Goal: Task Accomplishment & Management: Manage account settings

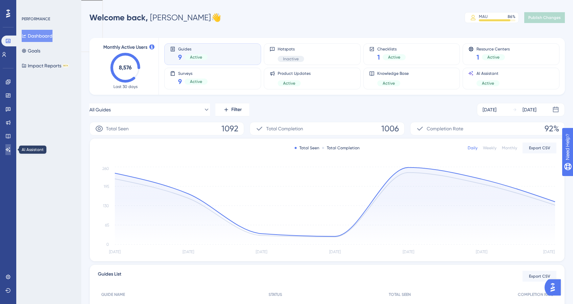
click at [8, 152] on icon at bounding box center [7, 149] width 5 height 5
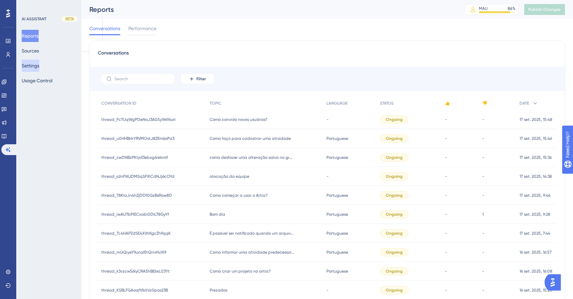
click at [39, 66] on button "Settings" at bounding box center [31, 66] width 18 height 12
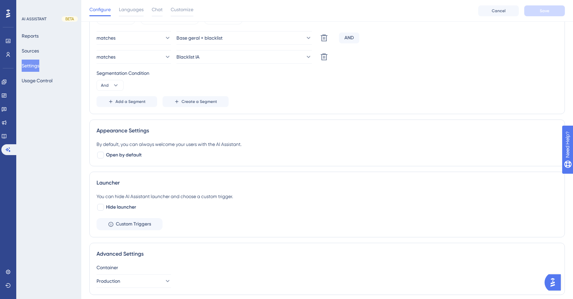
scroll to position [246, 0]
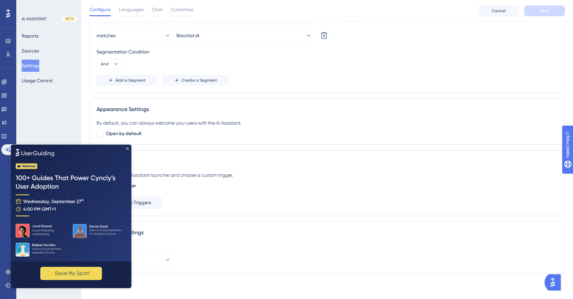
click at [127, 147] on icon "Close Preview" at bounding box center [127, 148] width 3 height 3
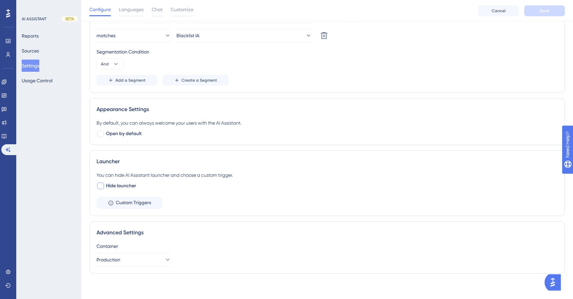
click at [114, 185] on span "Hide launcher" at bounding box center [121, 186] width 30 height 8
checkbox input "false"
click at [129, 134] on span "Open by default" at bounding box center [124, 134] width 36 height 8
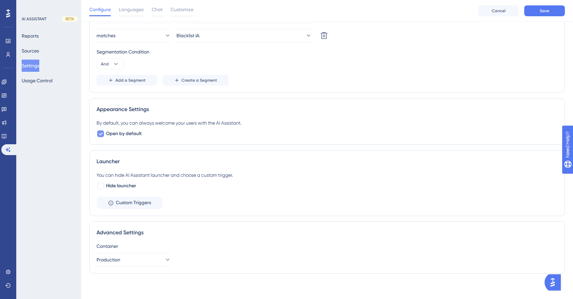
checkbox input "false"
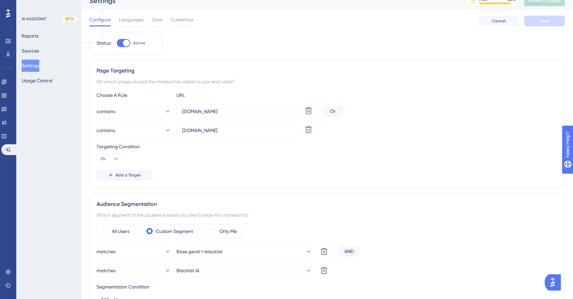
scroll to position [0, 0]
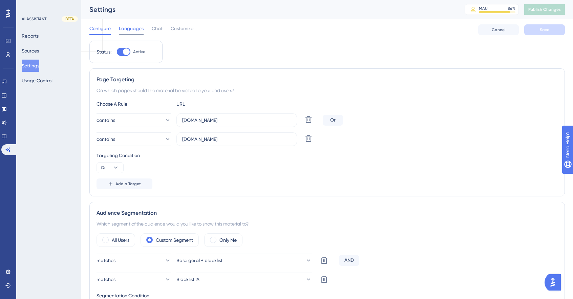
click at [142, 30] on span "Languages" at bounding box center [131, 28] width 25 height 8
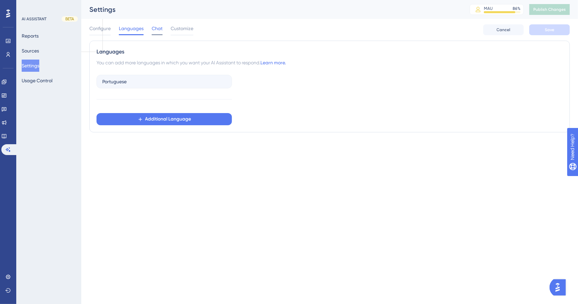
click at [152, 29] on span "Chat" at bounding box center [157, 28] width 11 height 8
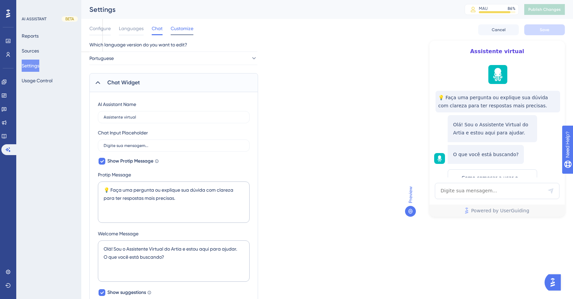
click at [178, 28] on span "Customize" at bounding box center [182, 28] width 23 height 8
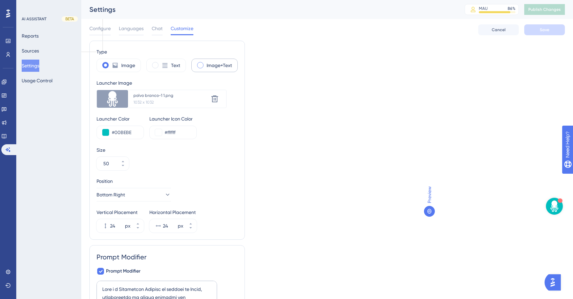
click at [212, 63] on label "Image+Text" at bounding box center [219, 65] width 25 height 8
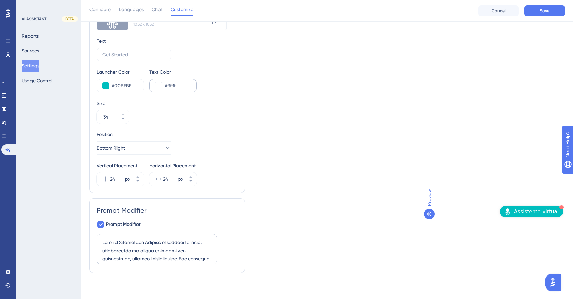
scroll to position [80, 0]
click at [511, 209] on img "Open AI Assistant Launcher" at bounding box center [507, 211] width 7 height 7
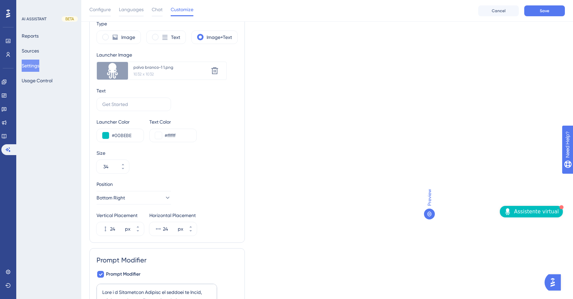
scroll to position [0, 0]
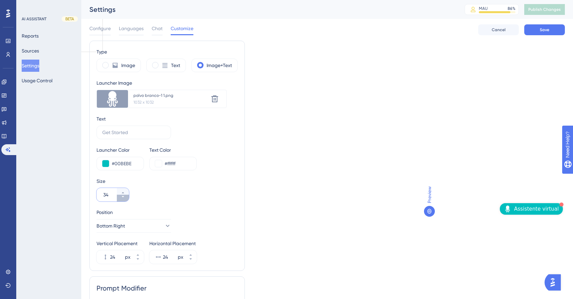
click at [124, 200] on button "34" at bounding box center [123, 198] width 12 height 7
click at [124, 200] on button "33" at bounding box center [123, 198] width 12 height 7
click at [124, 200] on button "32" at bounding box center [123, 198] width 12 height 7
click at [124, 200] on button "31" at bounding box center [123, 198] width 12 height 7
click at [124, 200] on button "30" at bounding box center [123, 198] width 12 height 7
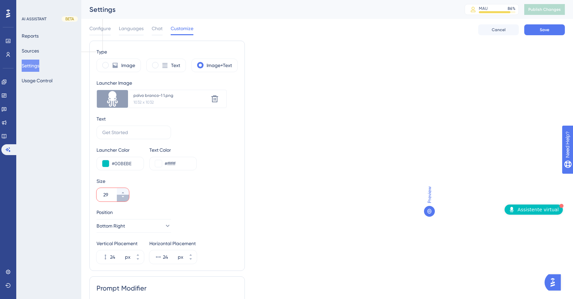
click at [124, 200] on button "29" at bounding box center [123, 198] width 12 height 7
click at [124, 200] on button "28" at bounding box center [123, 198] width 12 height 7
click at [124, 200] on button "27" at bounding box center [123, 198] width 12 height 7
click at [124, 200] on button "26" at bounding box center [123, 198] width 12 height 7
click at [124, 200] on button "25" at bounding box center [123, 198] width 12 height 7
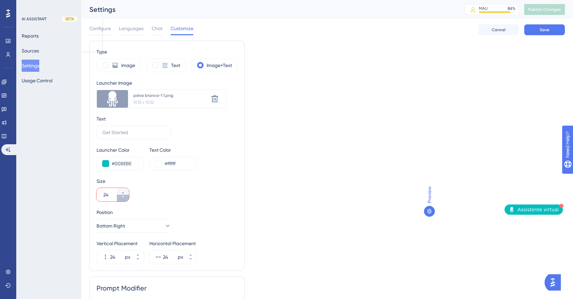
click at [124, 200] on button "24" at bounding box center [123, 198] width 12 height 7
click at [124, 200] on button "23" at bounding box center [123, 198] width 12 height 7
click at [124, 200] on button "22" at bounding box center [123, 198] width 12 height 7
drag, startPoint x: 124, startPoint y: 200, endPoint x: 124, endPoint y: 191, distance: 9.8
click at [124, 191] on div at bounding box center [123, 195] width 12 height 14
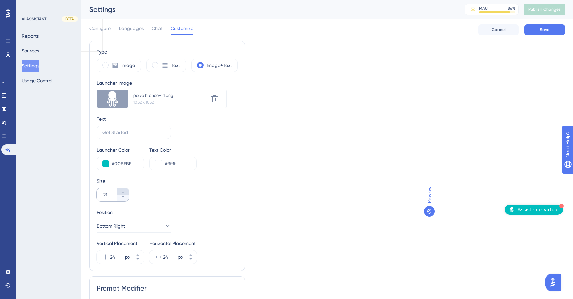
click at [115, 191] on input "21" at bounding box center [109, 195] width 12 height 8
click at [124, 191] on icon at bounding box center [123, 193] width 4 height 4
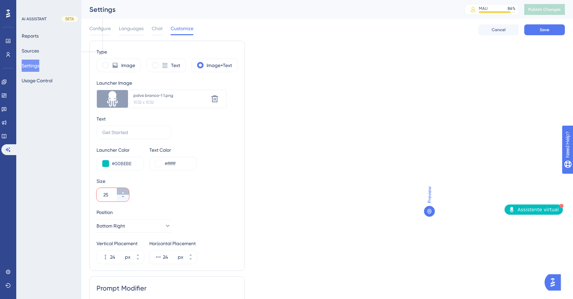
click at [124, 191] on icon at bounding box center [123, 193] width 4 height 4
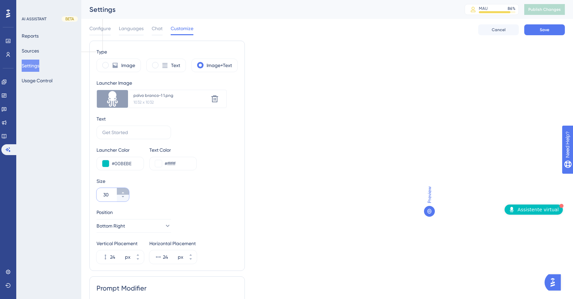
click at [124, 191] on icon at bounding box center [123, 193] width 4 height 4
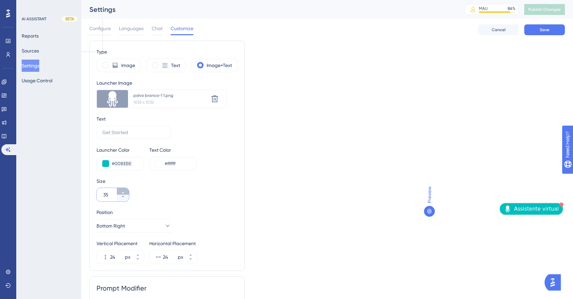
click at [124, 191] on icon at bounding box center [123, 193] width 4 height 4
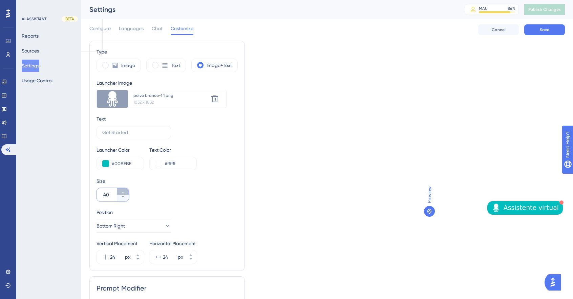
click at [124, 191] on icon at bounding box center [123, 193] width 4 height 4
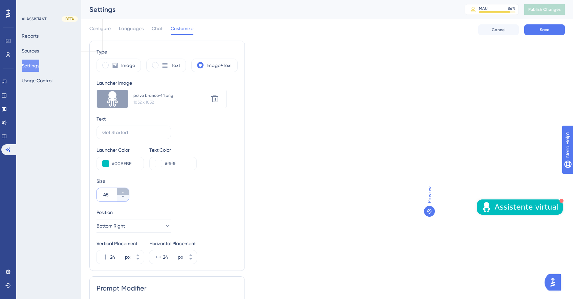
click at [124, 191] on icon at bounding box center [123, 193] width 4 height 4
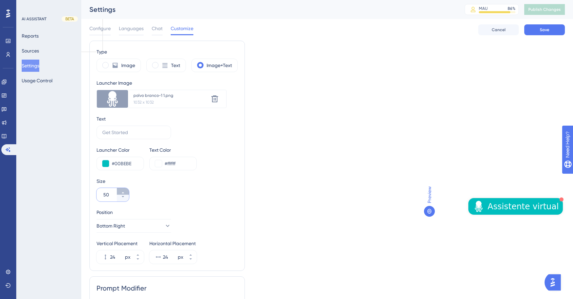
click at [124, 191] on icon at bounding box center [123, 193] width 4 height 4
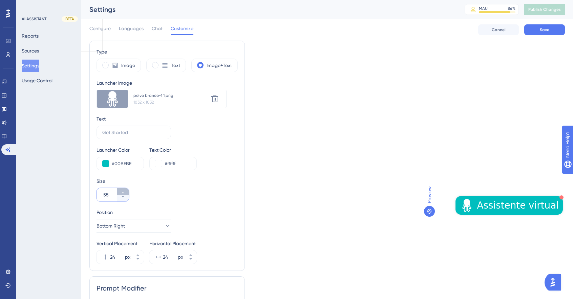
click at [124, 191] on icon at bounding box center [123, 193] width 4 height 4
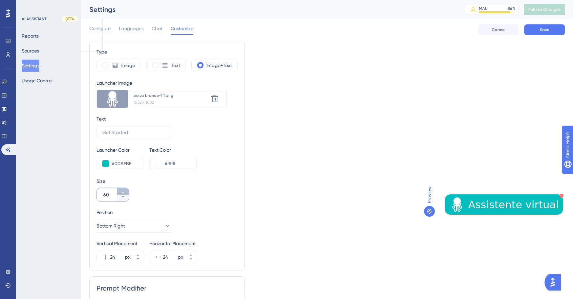
click at [124, 191] on icon at bounding box center [123, 193] width 4 height 4
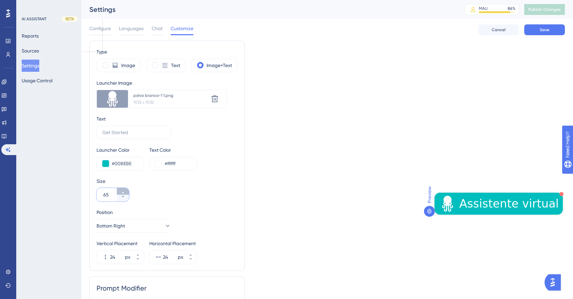
click at [124, 191] on icon at bounding box center [123, 193] width 4 height 4
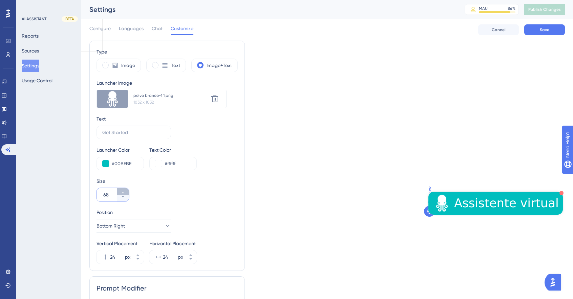
click at [124, 191] on icon at bounding box center [123, 193] width 4 height 4
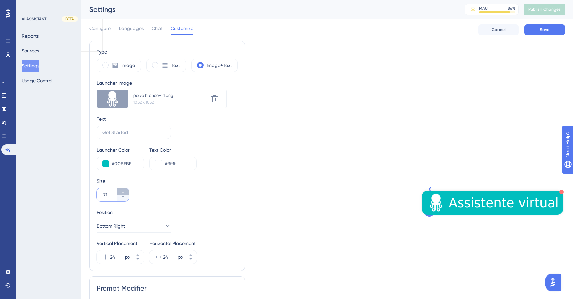
click at [124, 191] on icon at bounding box center [123, 193] width 4 height 4
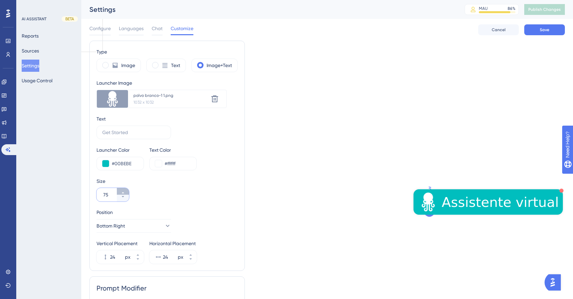
click at [124, 191] on icon at bounding box center [123, 193] width 4 height 4
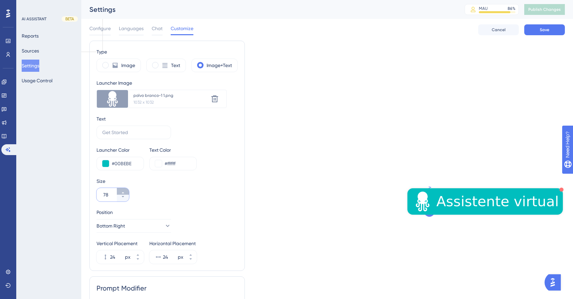
click at [124, 191] on icon at bounding box center [123, 193] width 4 height 4
drag, startPoint x: 124, startPoint y: 191, endPoint x: 124, endPoint y: 197, distance: 6.8
click at [124, 197] on div at bounding box center [123, 195] width 12 height 14
click at [115, 197] on input "79" at bounding box center [109, 195] width 12 height 8
click at [124, 197] on icon at bounding box center [123, 197] width 4 height 4
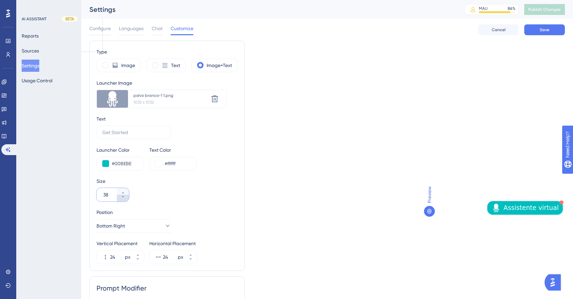
click at [124, 197] on icon at bounding box center [123, 197] width 4 height 4
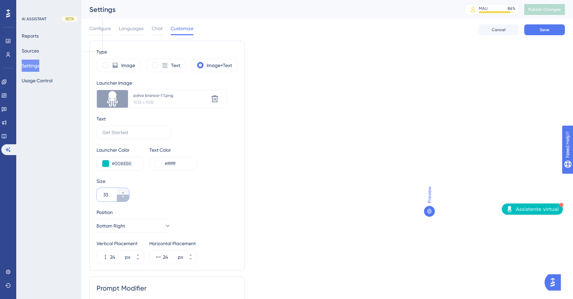
click at [124, 197] on icon at bounding box center [123, 197] width 4 height 4
type input "29"
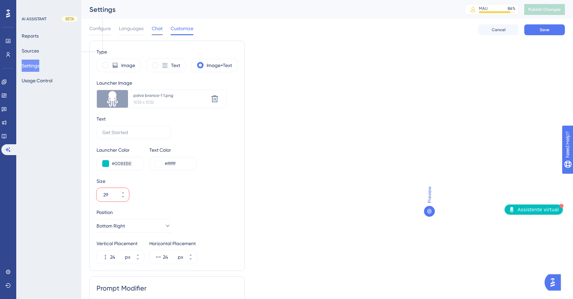
click at [158, 28] on span "Chat" at bounding box center [157, 28] width 11 height 8
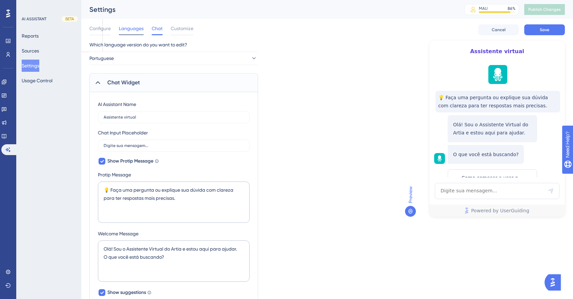
click at [137, 30] on span "Languages" at bounding box center [131, 28] width 25 height 8
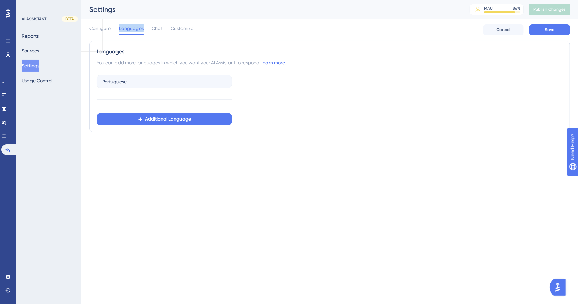
click at [137, 30] on span "Languages" at bounding box center [131, 28] width 25 height 8
drag, startPoint x: 111, startPoint y: 34, endPoint x: 106, endPoint y: 29, distance: 6.0
click at [106, 29] on div "Configure Languages Chat Customize" at bounding box center [141, 29] width 104 height 11
click at [106, 29] on span "Configure" at bounding box center [99, 28] width 21 height 8
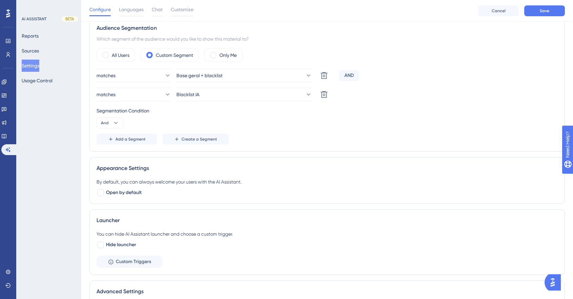
scroll to position [246, 0]
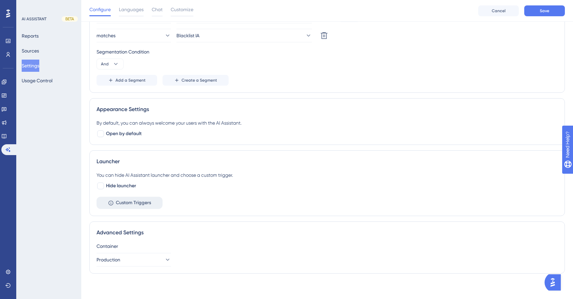
click at [134, 206] on button "Custom Triggers" at bounding box center [129, 203] width 66 height 12
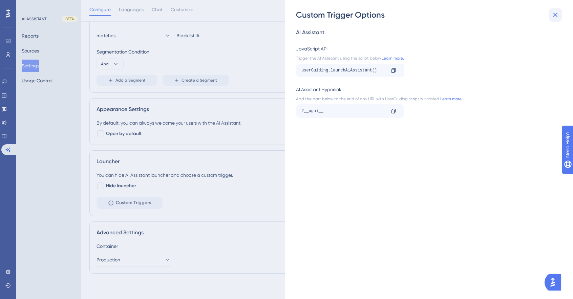
click at [556, 15] on icon at bounding box center [555, 15] width 8 height 8
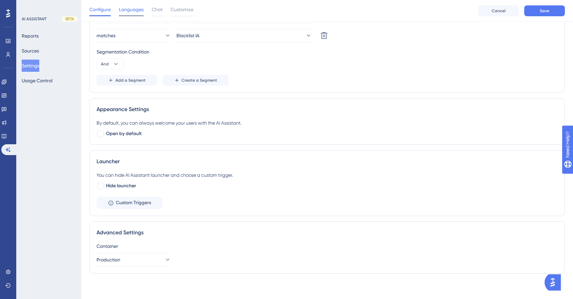
click at [130, 9] on span "Languages" at bounding box center [131, 9] width 25 height 8
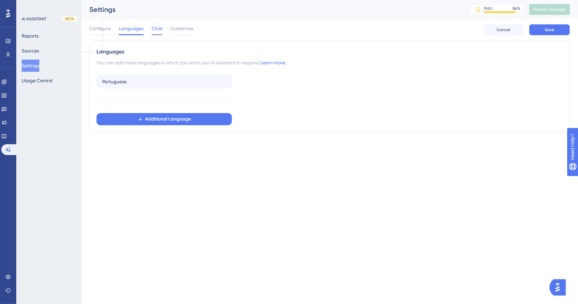
click at [161, 27] on span "Chat" at bounding box center [157, 28] width 11 height 8
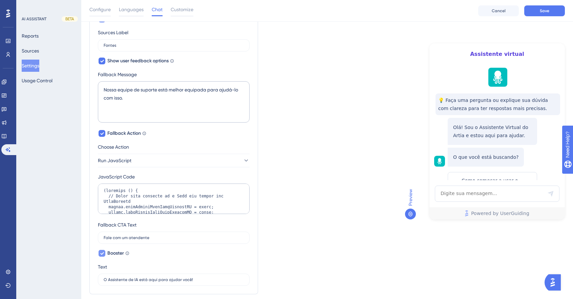
scroll to position [389, 0]
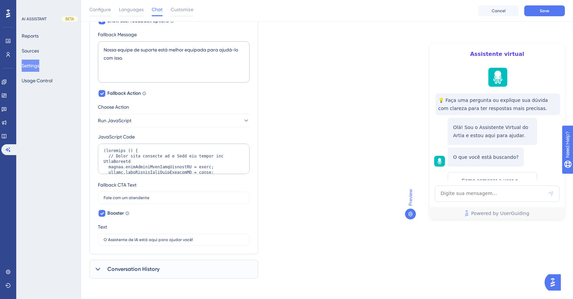
click at [138, 267] on span "Conversation History" at bounding box center [133, 269] width 52 height 8
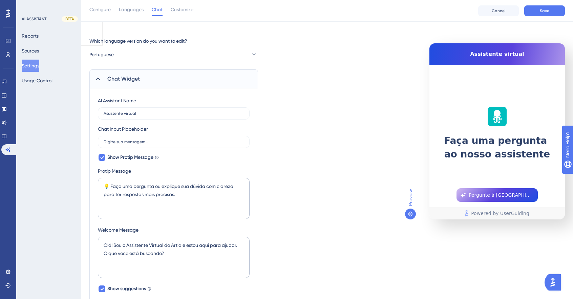
scroll to position [0, 0]
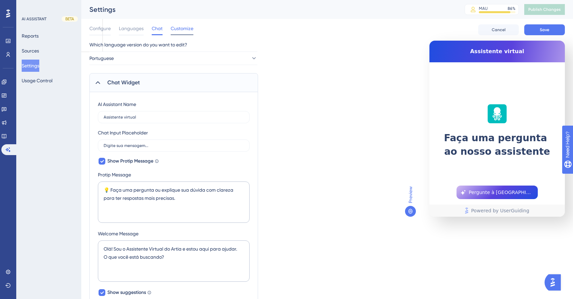
click at [185, 29] on span "Customize" at bounding box center [182, 28] width 23 height 8
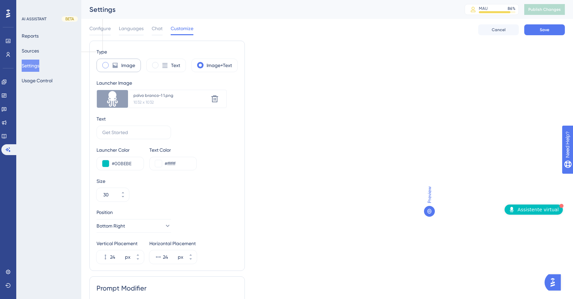
click at [109, 70] on div "Image" at bounding box center [118, 66] width 44 height 14
type input "50"
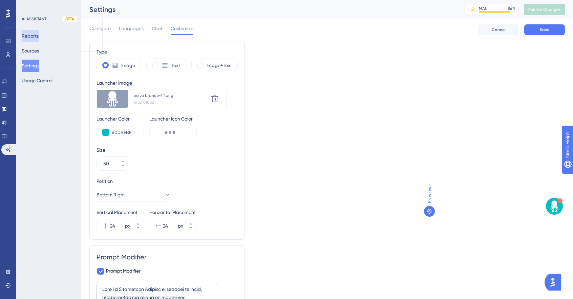
click at [33, 33] on button "Reports" at bounding box center [30, 36] width 17 height 12
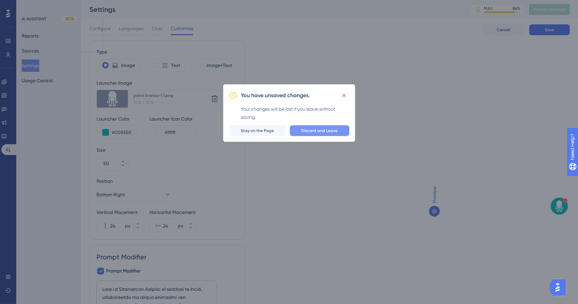
click at [310, 132] on span "Discard and Leave" at bounding box center [319, 130] width 37 height 5
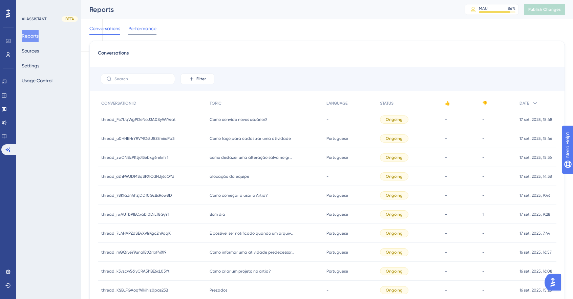
click at [137, 28] on span "Performance" at bounding box center [142, 28] width 28 height 8
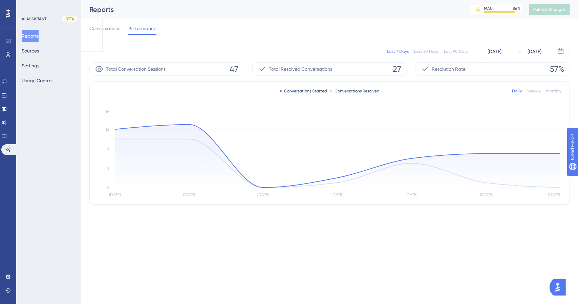
click at [462, 52] on div "Last 90 Days" at bounding box center [456, 51] width 24 height 5
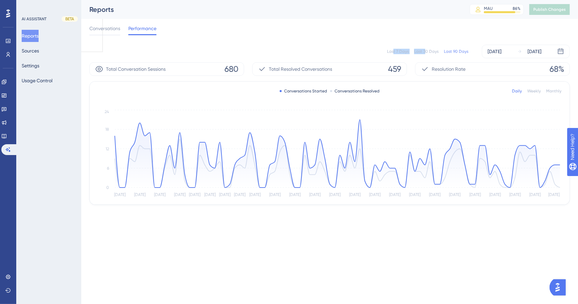
drag, startPoint x: 426, startPoint y: 47, endPoint x: 394, endPoint y: 52, distance: 32.6
click at [394, 52] on div "Last 7 Days Last 30 Days Last 90 Days [DATE] [DATE]" at bounding box center [329, 52] width 480 height 14
click at [394, 52] on div "Last 7 Days" at bounding box center [398, 51] width 22 height 5
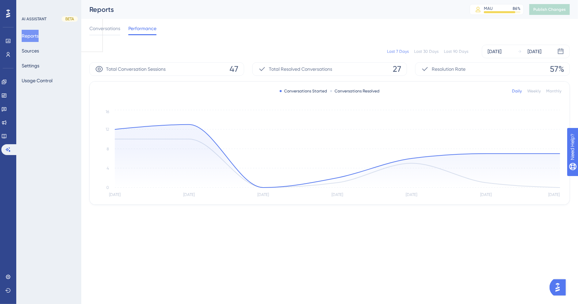
click at [554, 90] on div "Monthly" at bounding box center [553, 90] width 15 height 5
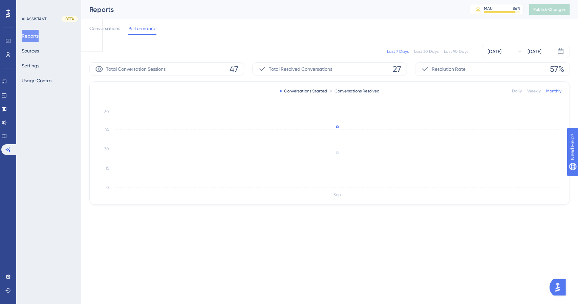
click at [452, 52] on div "Last 90 Days" at bounding box center [456, 51] width 24 height 5
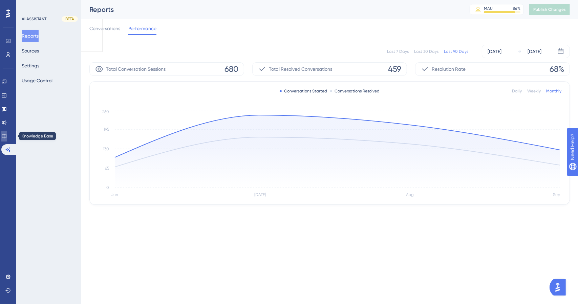
click at [5, 138] on link at bounding box center [3, 136] width 5 height 11
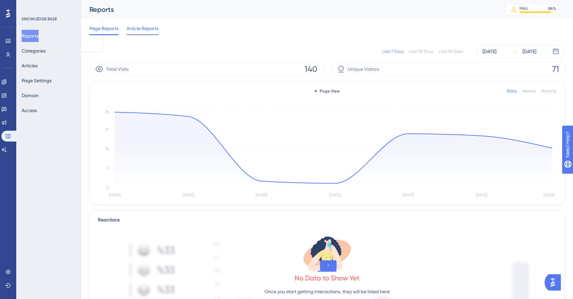
click at [150, 29] on span "Article Reports" at bounding box center [143, 28] width 32 height 8
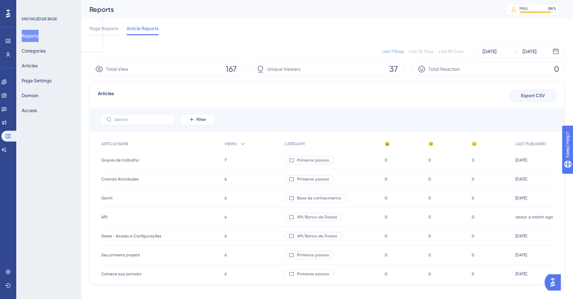
click at [453, 50] on div "Last 90 Days" at bounding box center [451, 51] width 24 height 5
click at [113, 28] on span "Page Reports" at bounding box center [103, 28] width 29 height 8
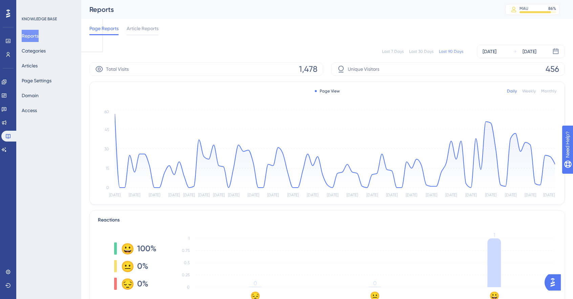
click at [551, 88] on div "Monthly" at bounding box center [548, 90] width 15 height 5
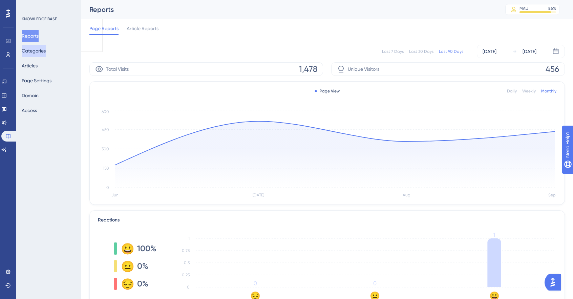
click at [45, 54] on button "Categories" at bounding box center [34, 51] width 24 height 12
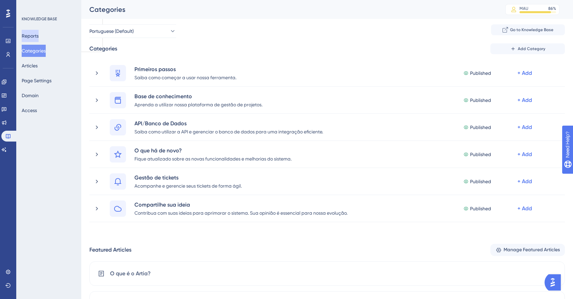
click at [39, 36] on button "Reports" at bounding box center [30, 36] width 17 height 12
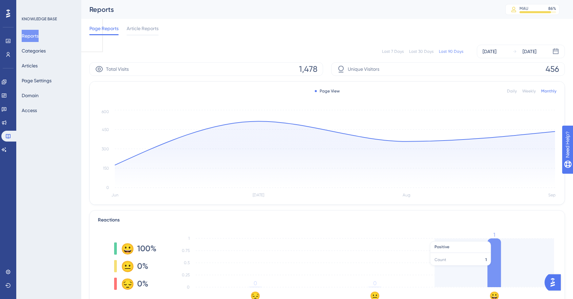
click at [495, 268] on icon at bounding box center [494, 262] width 14 height 49
click at [471, 254] on icon "😔 😐 😀 0 0.25 0.5 0.75 1 0 0 1" at bounding box center [365, 266] width 384 height 68
click at [467, 271] on icon "😔 😐 😀 0 0.25 0.5 0.75 1 0 0 1" at bounding box center [365, 266] width 384 height 68
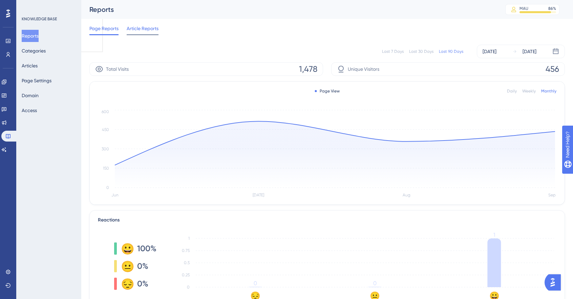
click at [131, 27] on span "Article Reports" at bounding box center [143, 28] width 32 height 8
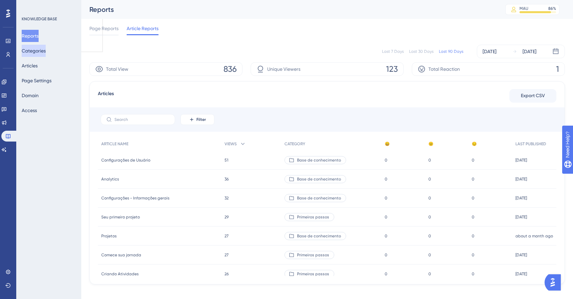
click at [46, 54] on button "Categories" at bounding box center [34, 51] width 24 height 12
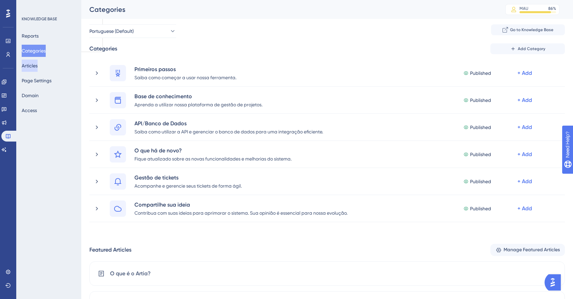
click at [36, 68] on button "Articles" at bounding box center [30, 66] width 16 height 12
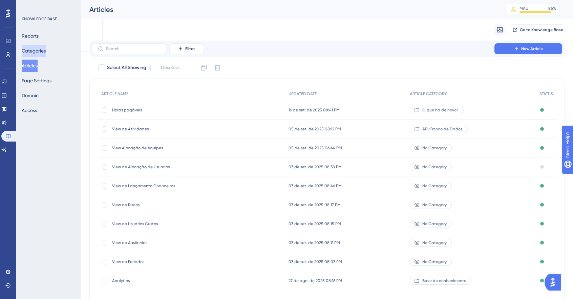
click at [43, 46] on button "Categories" at bounding box center [34, 51] width 24 height 12
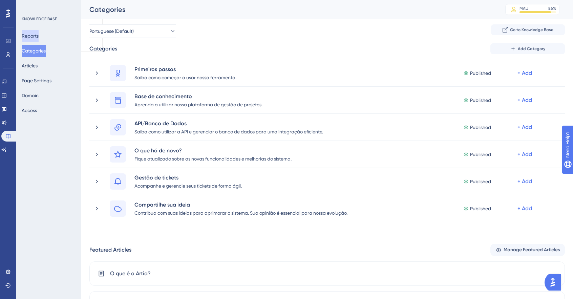
click at [35, 36] on button "Reports" at bounding box center [30, 36] width 17 height 12
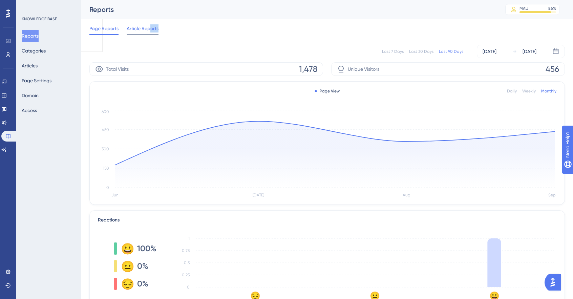
drag, startPoint x: 174, startPoint y: 33, endPoint x: 150, endPoint y: 31, distance: 24.1
click at [150, 31] on div "Page Reports Article Reports" at bounding box center [326, 30] width 475 height 22
click at [150, 31] on span "Article Reports" at bounding box center [143, 28] width 32 height 8
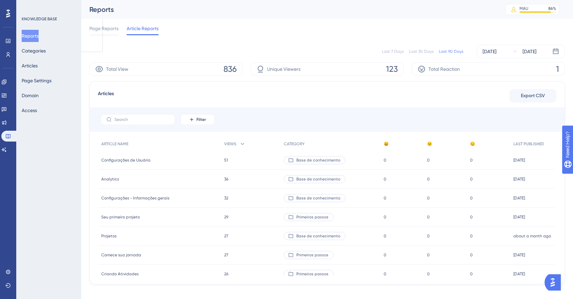
click at [225, 158] on span "51" at bounding box center [226, 159] width 4 height 5
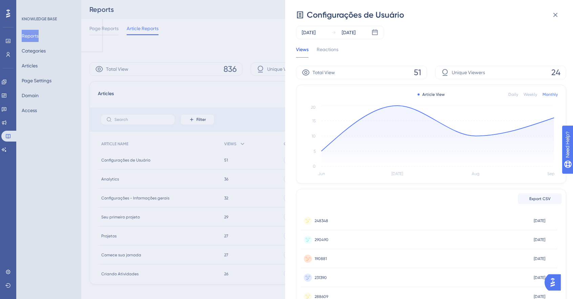
scroll to position [12, 0]
click at [324, 221] on span "248348" at bounding box center [322, 220] width 14 height 5
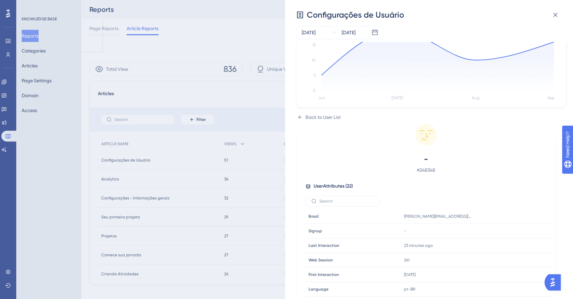
scroll to position [80, 0]
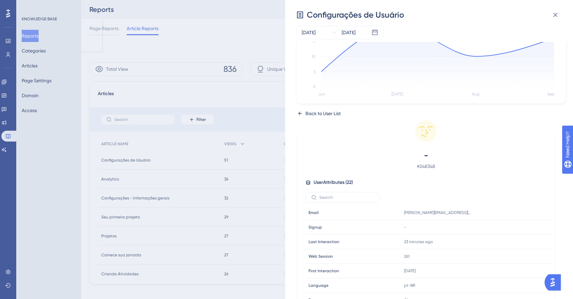
click at [299, 112] on icon at bounding box center [300, 113] width 4 height 3
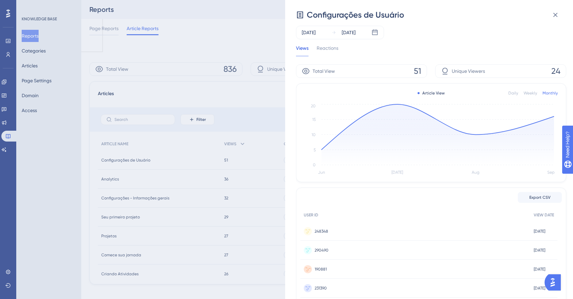
scroll to position [1, 0]
click at [152, 81] on div "Configurações de Usuário [DATE] [DATE] Views Reactions Total View 51 Unique Vie…" at bounding box center [286, 149] width 573 height 299
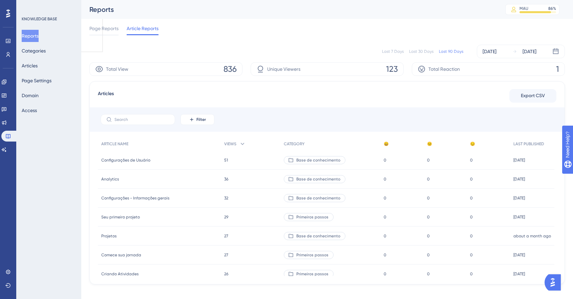
click at [225, 160] on span "51" at bounding box center [226, 159] width 4 height 5
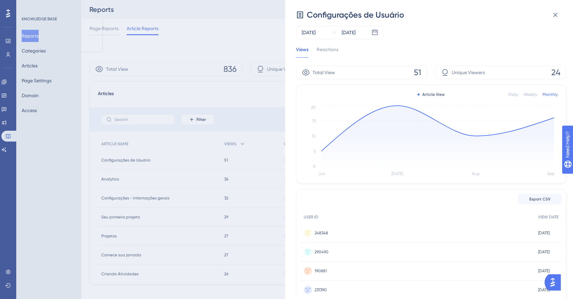
click at [225, 160] on div "Configurações de Usuário [DATE] [DATE] Views Reactions Total View 51 Unique Vie…" at bounding box center [286, 149] width 573 height 299
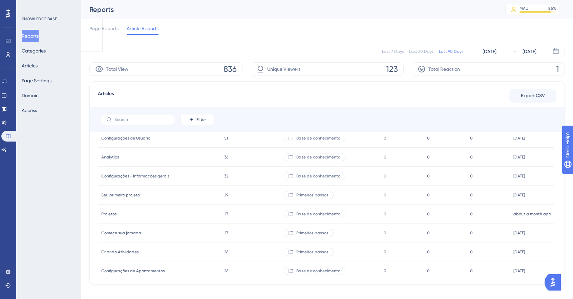
scroll to position [0, 0]
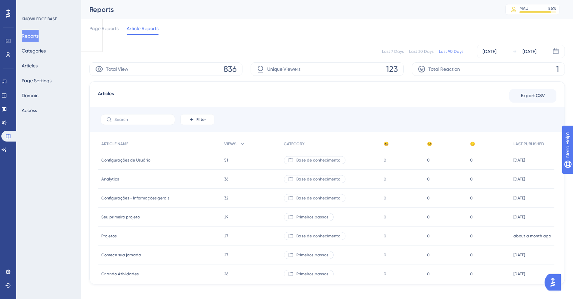
click at [226, 161] on span "51" at bounding box center [226, 159] width 4 height 5
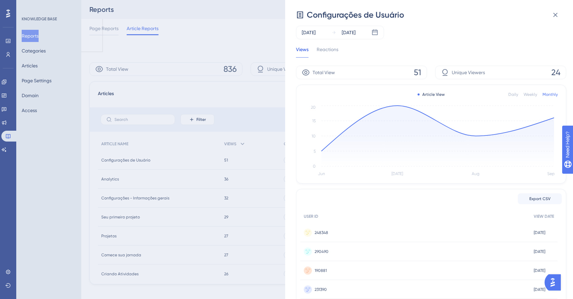
click at [239, 119] on div "Configurações de Usuário [DATE] [DATE] Views Reactions Total View 51 Unique Vie…" at bounding box center [286, 149] width 573 height 299
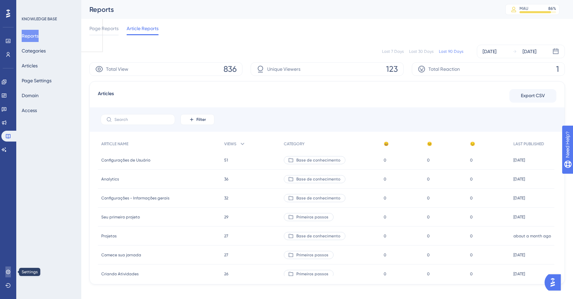
click at [6, 274] on icon at bounding box center [7, 271] width 5 height 5
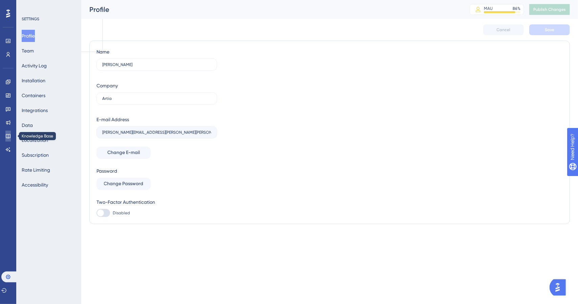
click at [8, 134] on icon at bounding box center [8, 136] width 4 height 4
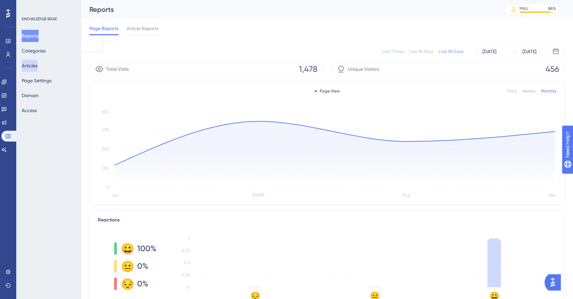
click at [37, 67] on button "Articles" at bounding box center [30, 66] width 16 height 12
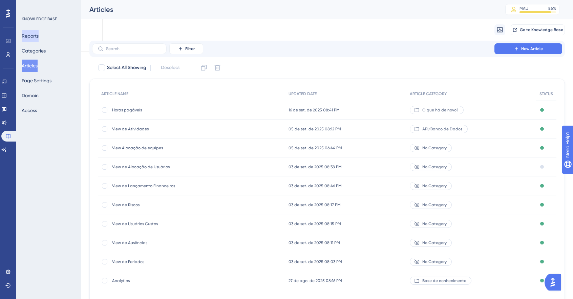
click at [39, 35] on button "Reports" at bounding box center [30, 36] width 17 height 12
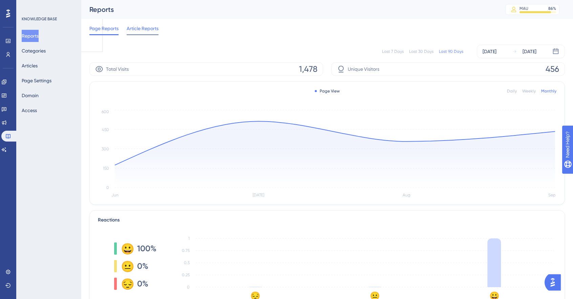
click at [144, 29] on span "Article Reports" at bounding box center [143, 28] width 32 height 8
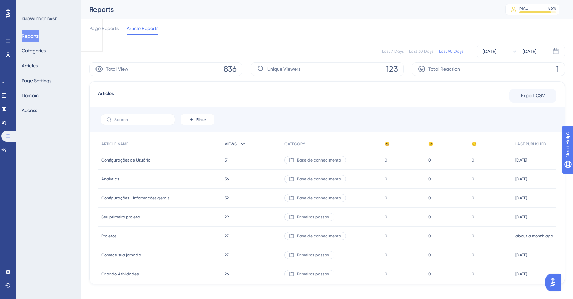
click at [240, 141] on icon at bounding box center [242, 144] width 7 height 7
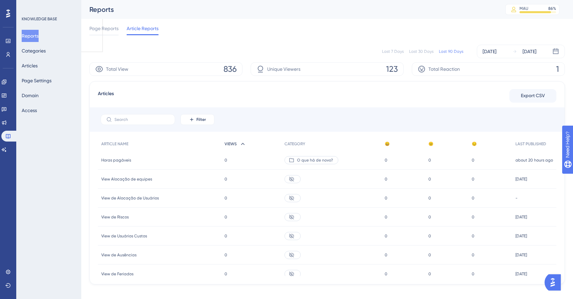
click at [240, 141] on icon at bounding box center [242, 144] width 7 height 7
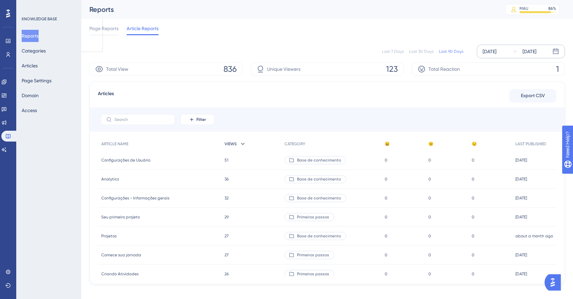
click at [486, 52] on div "[DATE]" at bounding box center [489, 51] width 14 height 8
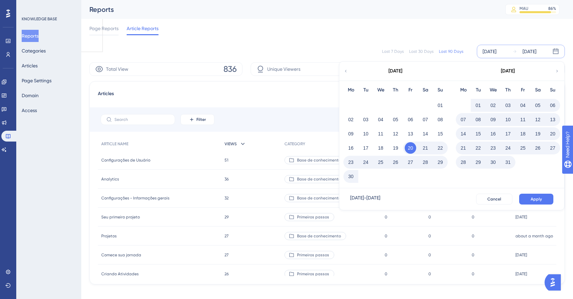
click at [345, 68] on icon at bounding box center [345, 71] width 5 height 6
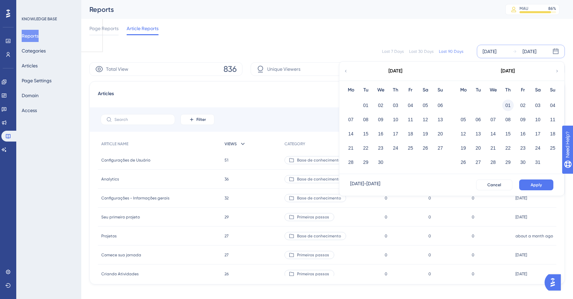
click at [505, 107] on button "01" at bounding box center [508, 106] width 12 height 12
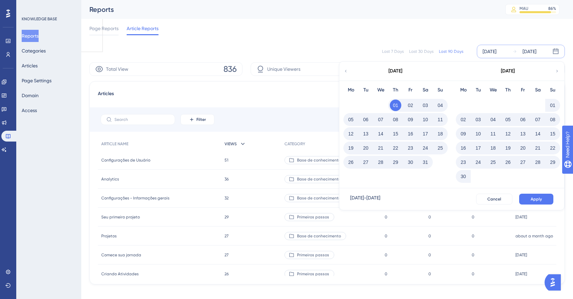
click at [560, 69] on div "[DATE]" at bounding box center [508, 71] width 112 height 19
click at [538, 199] on span "Apply" at bounding box center [536, 198] width 11 height 5
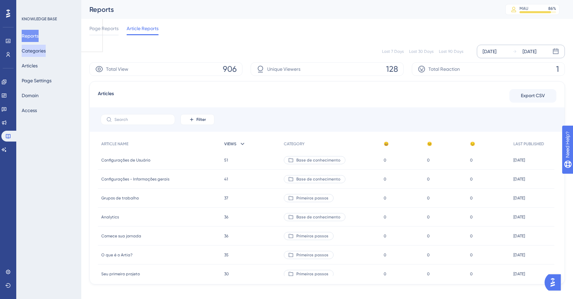
click at [41, 47] on button "Categories" at bounding box center [34, 51] width 24 height 12
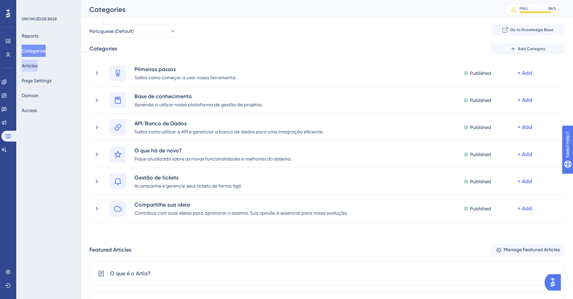
click at [37, 69] on button "Articles" at bounding box center [30, 66] width 16 height 12
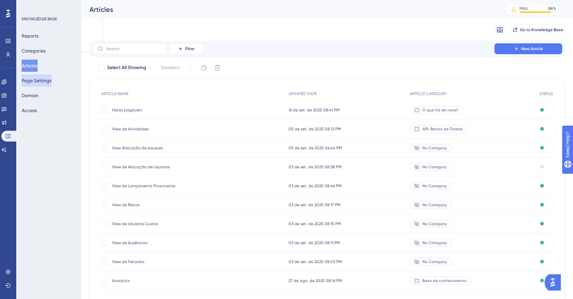
click at [44, 84] on button "Page Settings" at bounding box center [37, 80] width 30 height 12
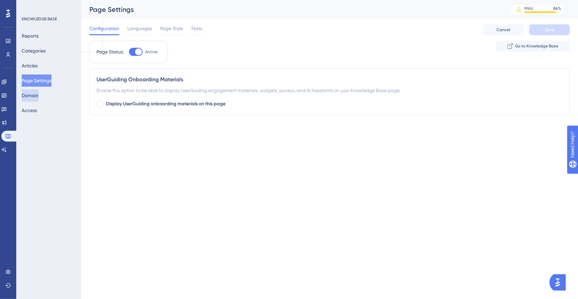
click at [37, 93] on button "Domain" at bounding box center [30, 95] width 17 height 12
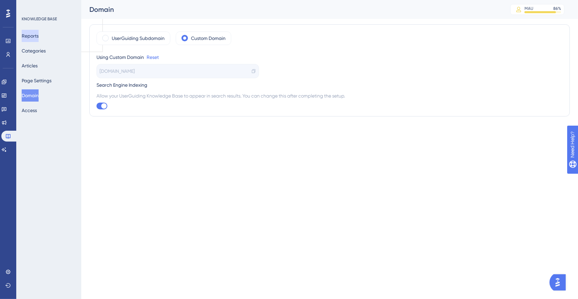
click at [39, 35] on button "Reports" at bounding box center [30, 36] width 17 height 12
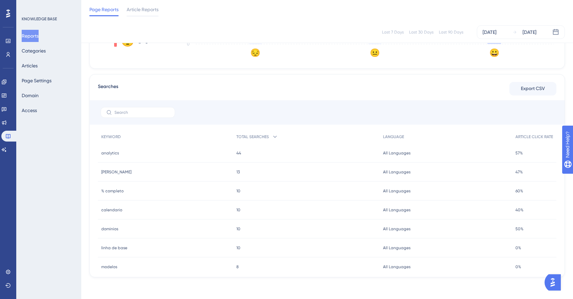
scroll to position [240, 0]
click at [270, 103] on div at bounding box center [327, 112] width 475 height 24
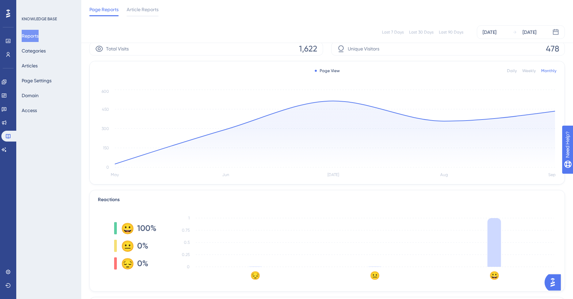
scroll to position [0, 0]
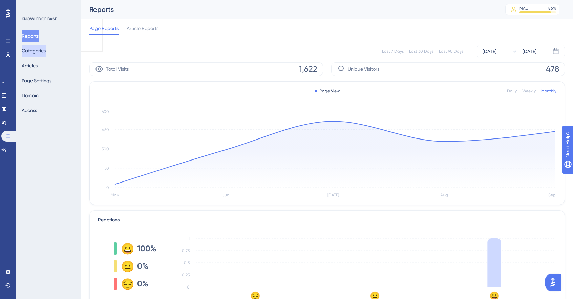
click at [46, 50] on button "Categories" at bounding box center [34, 51] width 24 height 12
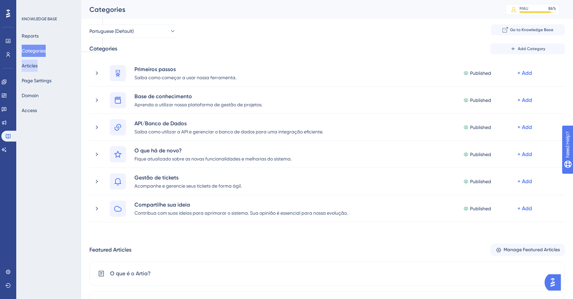
click at [38, 66] on button "Articles" at bounding box center [30, 66] width 16 height 12
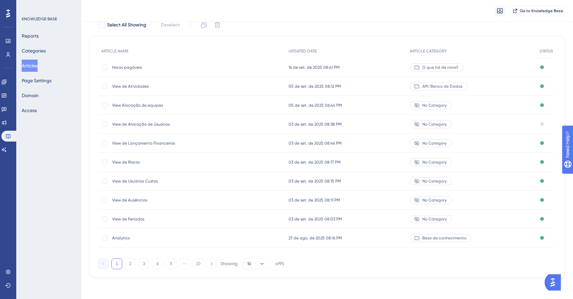
scroll to position [45, 0]
drag, startPoint x: 46, startPoint y: 74, endPoint x: 46, endPoint y: 81, distance: 7.1
click at [46, 81] on div "Reports Categories Articles Page Settings Domain Access" at bounding box center [49, 73] width 55 height 87
click at [46, 81] on button "Page Settings" at bounding box center [37, 80] width 30 height 12
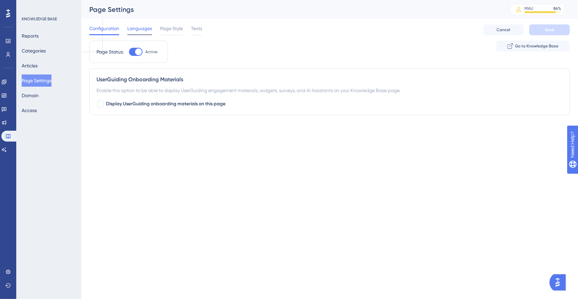
click at [149, 33] on div "Languages" at bounding box center [139, 29] width 25 height 11
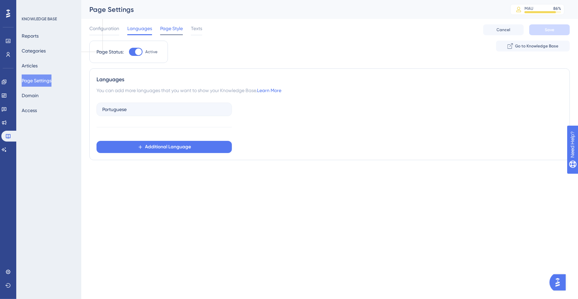
click at [177, 29] on span "Page Style" at bounding box center [171, 28] width 23 height 8
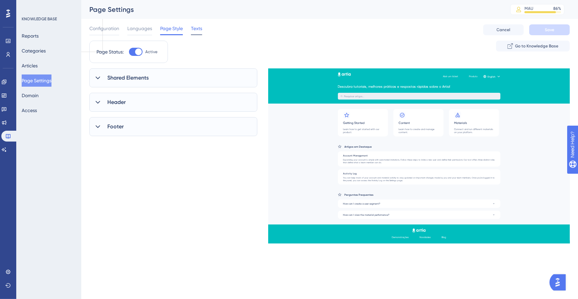
click at [200, 30] on span "Texts" at bounding box center [196, 28] width 11 height 8
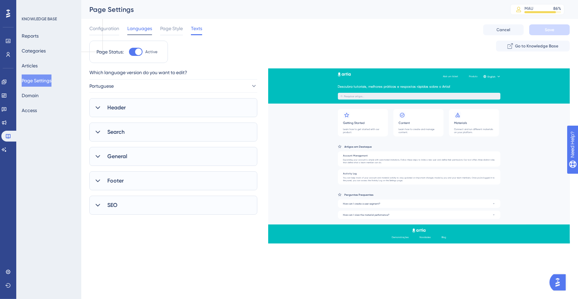
click at [136, 34] on div "Languages" at bounding box center [139, 29] width 25 height 11
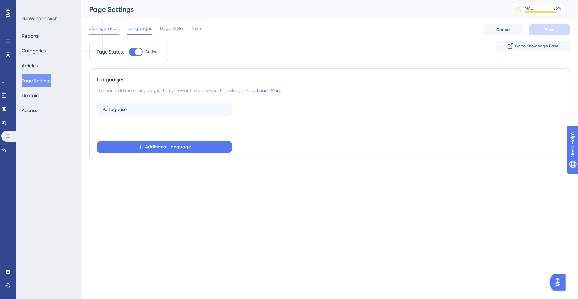
click at [113, 30] on span "Configuration" at bounding box center [104, 28] width 30 height 8
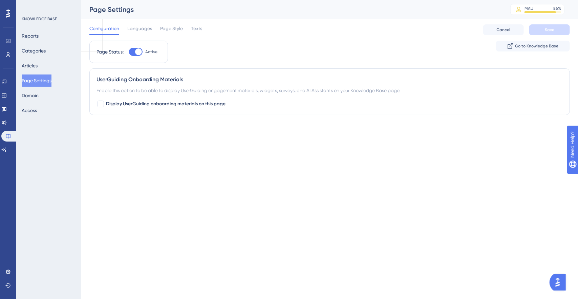
click at [165, 36] on div "Configuration Languages Page Style Texts Cancel Save" at bounding box center [329, 30] width 480 height 22
click at [171, 29] on span "Page Style" at bounding box center [171, 28] width 23 height 8
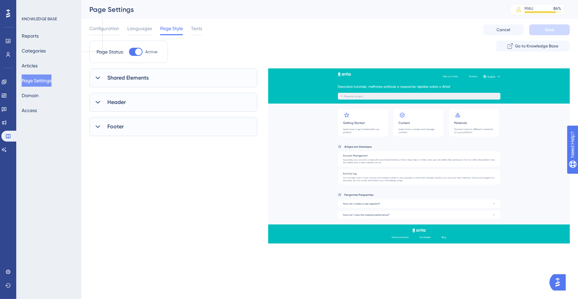
click at [161, 80] on div "Shared Elements" at bounding box center [173, 77] width 168 height 19
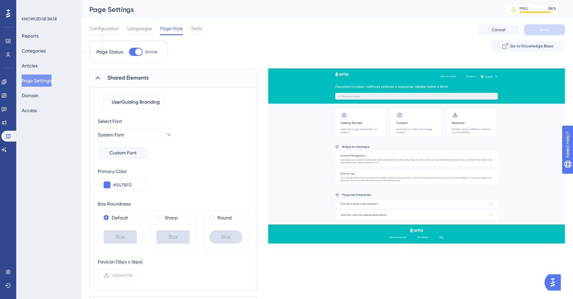
click at [161, 80] on div "Shared Elements" at bounding box center [173, 77] width 168 height 19
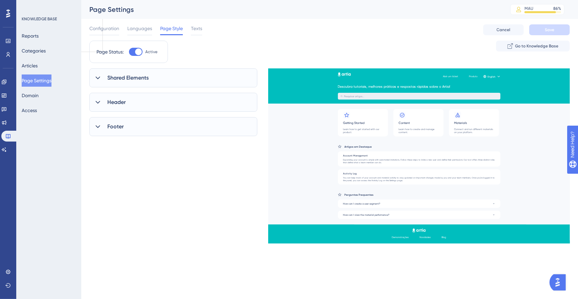
click at [144, 130] on div "Footer" at bounding box center [173, 126] width 168 height 19
click at [39, 94] on button "Domain" at bounding box center [30, 95] width 17 height 12
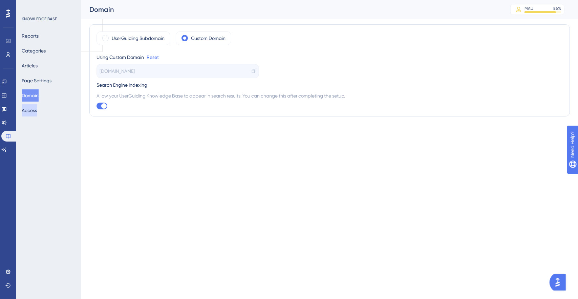
click at [37, 109] on button "Access" at bounding box center [29, 110] width 15 height 12
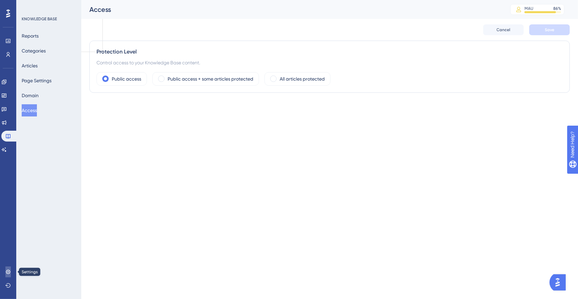
click at [8, 274] on icon at bounding box center [7, 271] width 5 height 5
